Goal: Task Accomplishment & Management: Manage account settings

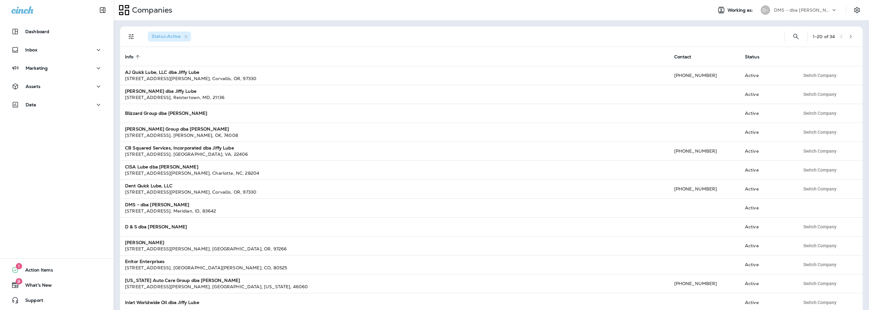
click at [783, 10] on p "DMS - dba [PERSON_NAME]" at bounding box center [802, 10] width 57 height 5
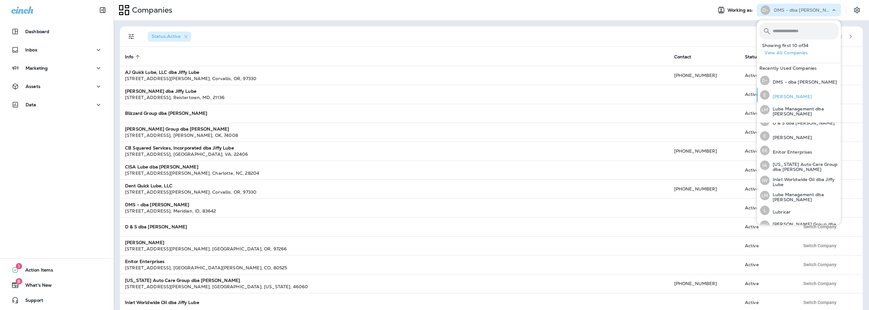
scroll to position [101, 0]
click at [782, 31] on input "text" at bounding box center [806, 31] width 66 height 17
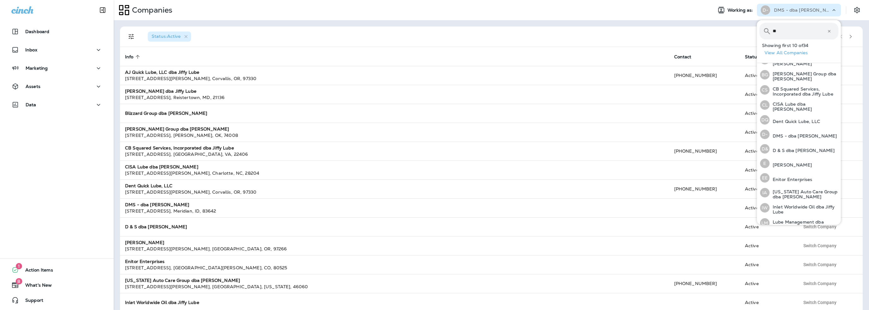
scroll to position [0, 0]
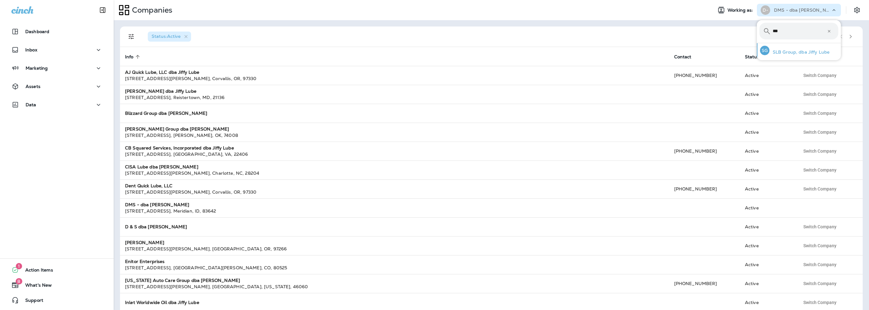
type input "***"
click at [792, 50] on p "SLB Group, dba Jiffy Lube" at bounding box center [800, 52] width 60 height 5
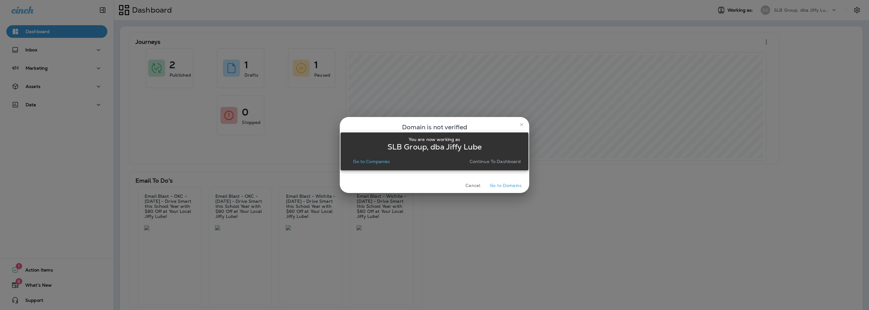
click at [376, 159] on button "Go to Companies" at bounding box center [372, 161] width 42 height 9
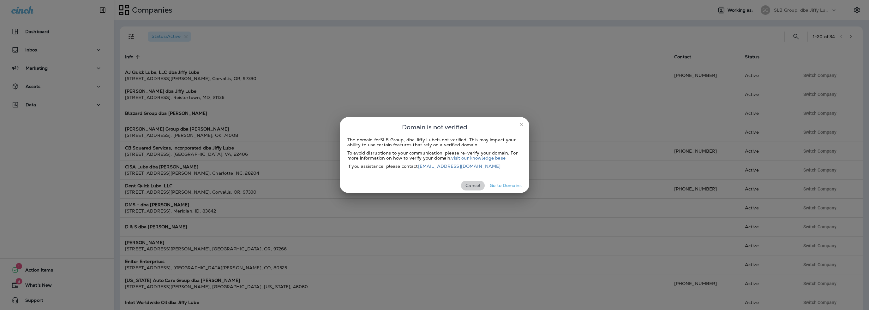
click at [477, 185] on button "Cancel" at bounding box center [473, 186] width 24 height 10
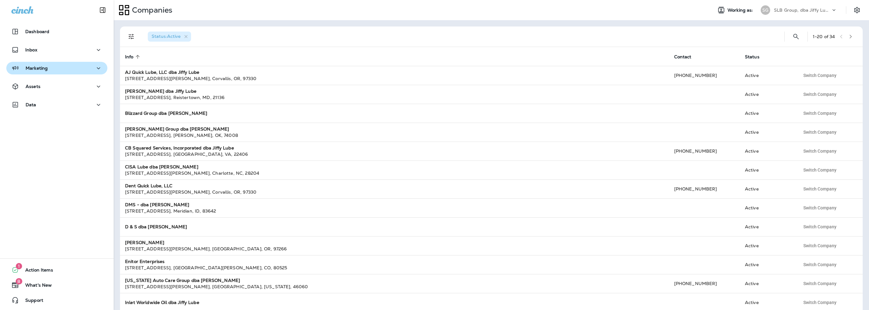
click at [41, 69] on p "Marketing" at bounding box center [37, 68] width 22 height 5
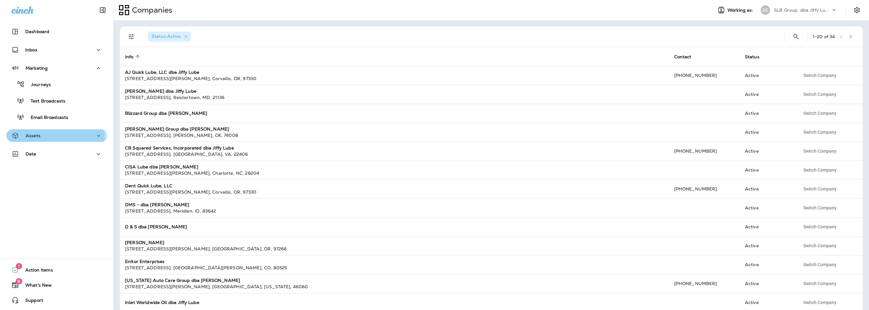
click at [43, 136] on div "Assets" at bounding box center [56, 136] width 91 height 8
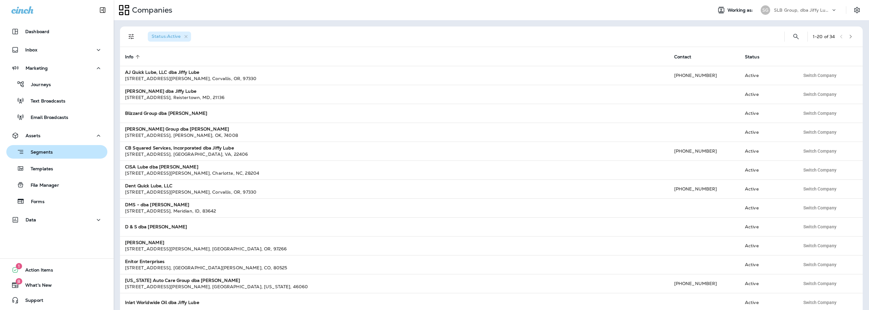
click at [45, 155] on p "Segments" at bounding box center [38, 153] width 28 height 6
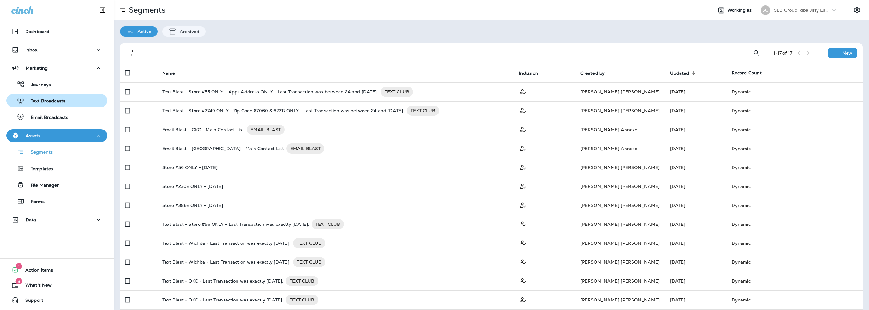
click at [49, 103] on p "Text Broadcasts" at bounding box center [44, 102] width 41 height 6
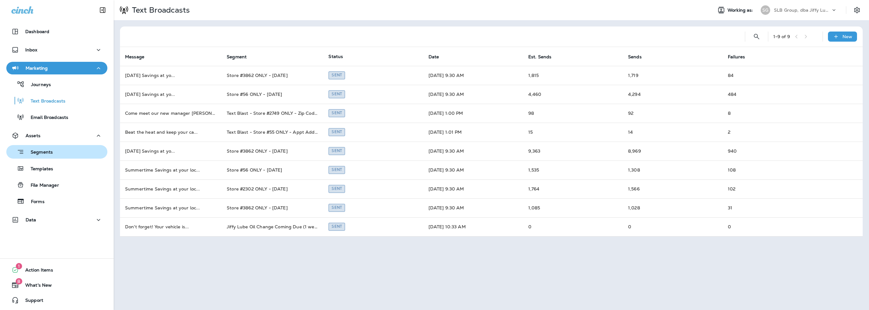
click at [50, 151] on p "Segments" at bounding box center [38, 153] width 28 height 6
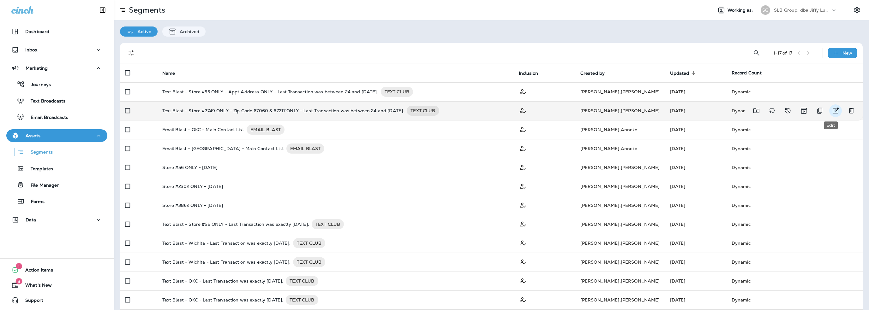
click at [833, 110] on icon "Edit" at bounding box center [836, 111] width 6 height 6
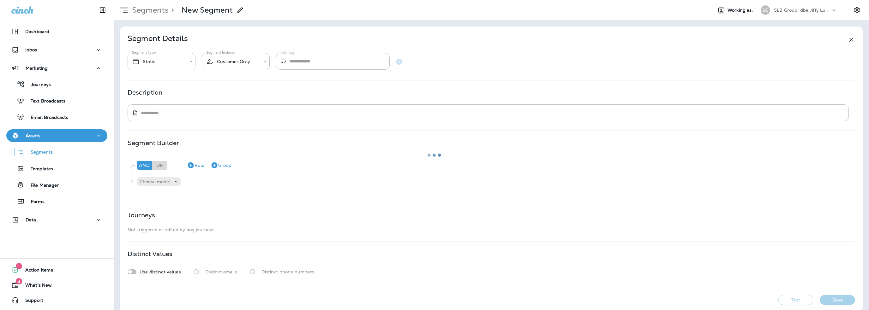
type input "*******"
type textarea "**********"
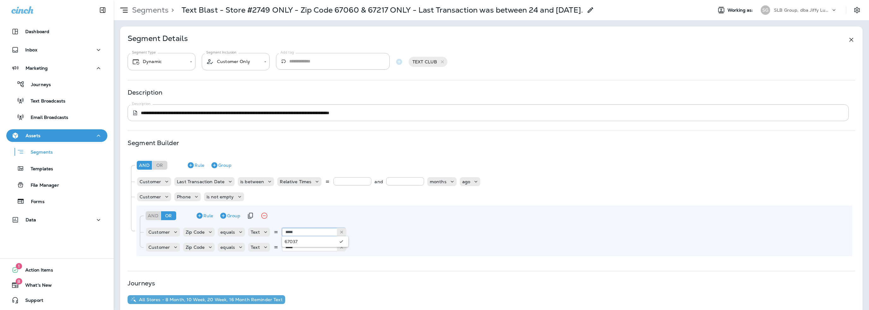
type input "*****"
click at [267, 223] on div at bounding box center [257, 217] width 28 height 13
click at [373, 247] on icon "Remove Rule" at bounding box center [375, 248] width 6 height 6
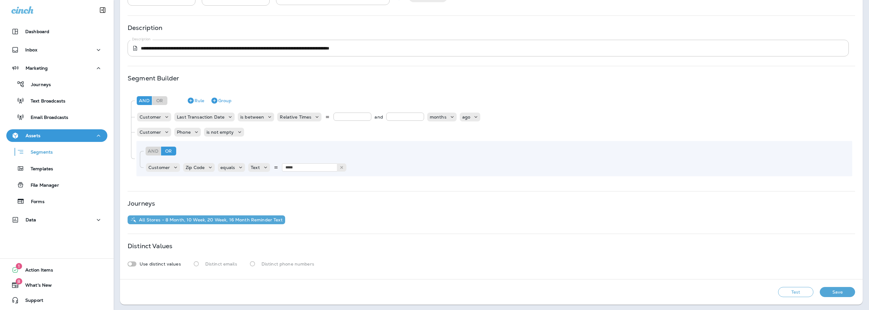
scroll to position [65, 0]
click at [795, 288] on button "Test" at bounding box center [795, 292] width 35 height 10
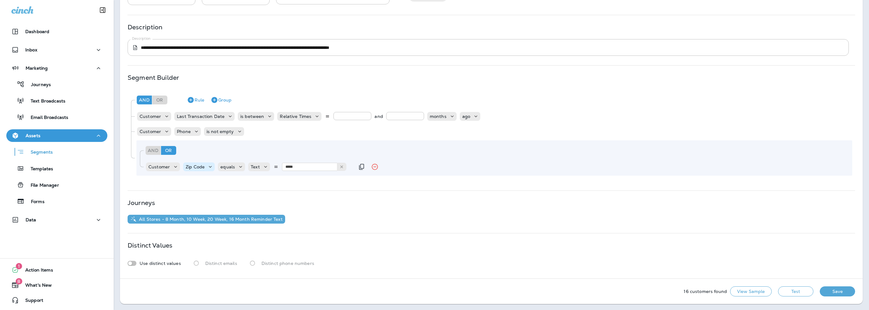
click at [190, 167] on p "Zip Code" at bounding box center [195, 167] width 19 height 5
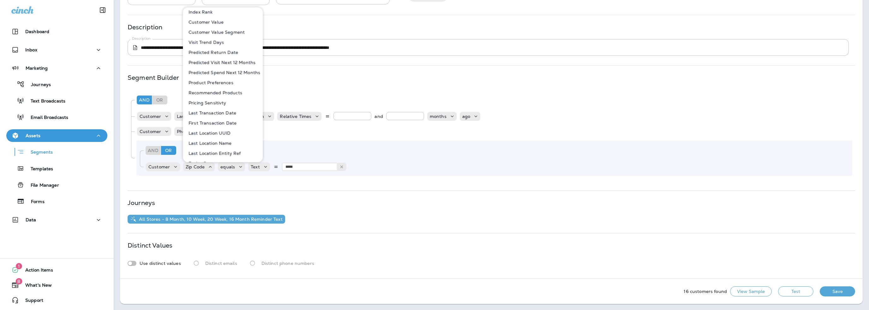
scroll to position [274, 0]
click at [217, 145] on p "Last Location Entity Ref" at bounding box center [213, 144] width 55 height 5
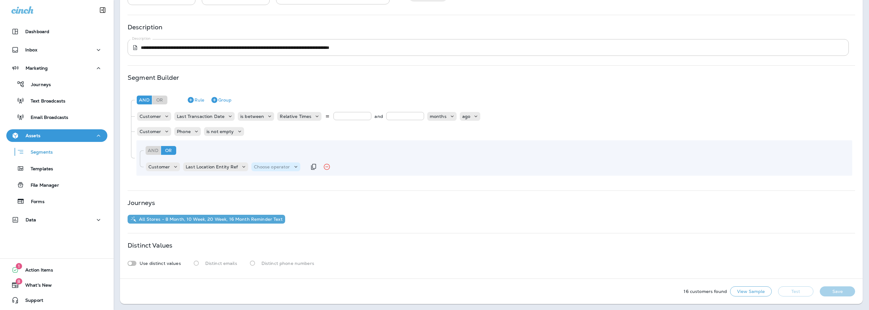
click at [277, 165] on p "Choose operator" at bounding box center [272, 167] width 36 height 5
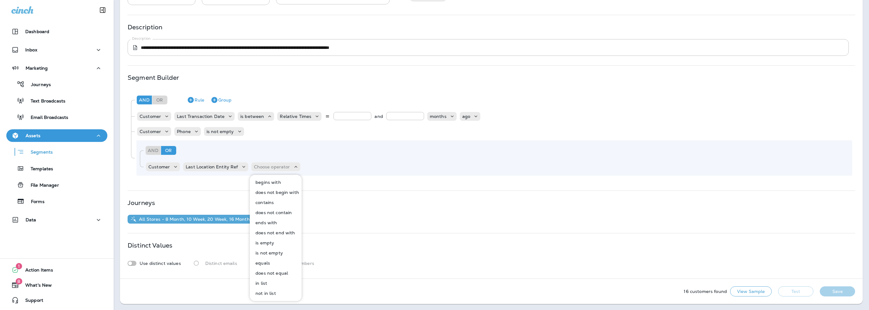
click at [267, 261] on p "equals" at bounding box center [261, 263] width 17 height 5
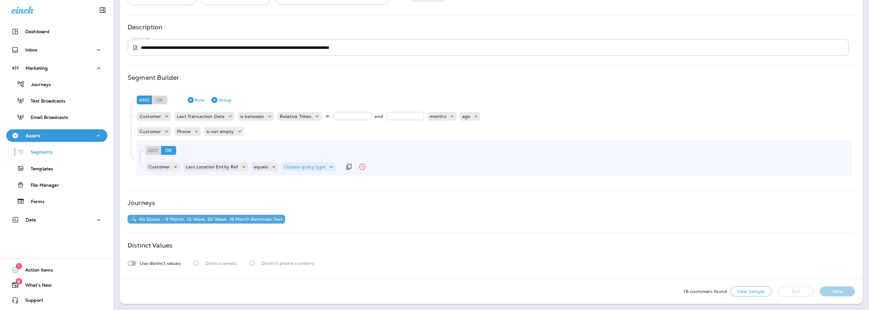
click at [302, 167] on p "Choose query type" at bounding box center [304, 167] width 41 height 5
click at [292, 183] on p "Text" at bounding box center [289, 182] width 12 height 5
click at [339, 167] on input "text" at bounding box center [346, 167] width 63 height 8
type input "**"
click at [352, 135] on div "Customer Phone is not empty" at bounding box center [495, 131] width 716 height 13
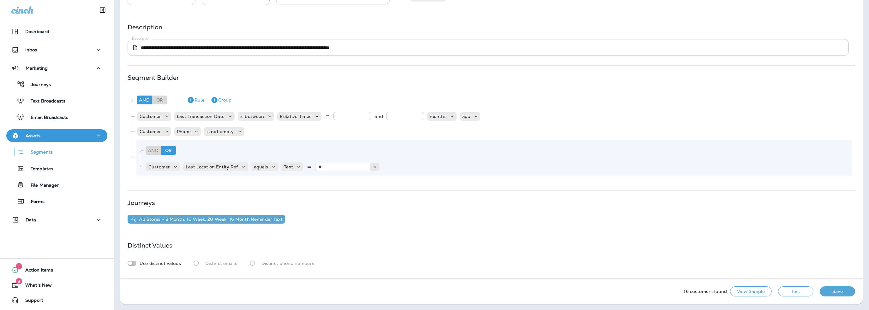
click at [792, 295] on button "Test" at bounding box center [795, 292] width 35 height 10
click at [48, 150] on p "Segments" at bounding box center [38, 153] width 28 height 6
